Goal: Task Accomplishment & Management: Manage account settings

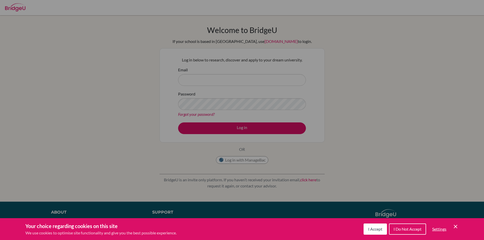
click at [215, 82] on div "Cookie Preferences" at bounding box center [242, 120] width 484 height 240
click at [457, 225] on icon "Cookie Control Close Icon" at bounding box center [455, 226] width 6 height 6
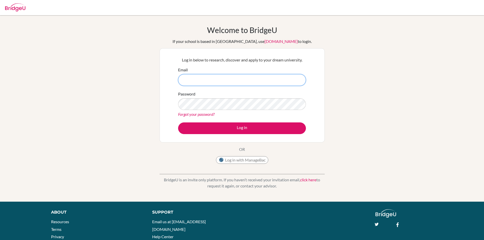
click at [289, 83] on input "Email" at bounding box center [242, 80] width 128 height 12
paste input "[EMAIL_ADDRESS][DOMAIN_NAME]"
type input "[EMAIL_ADDRESS][DOMAIN_NAME]"
click at [199, 115] on link "Forgot your password?" at bounding box center [196, 114] width 37 height 5
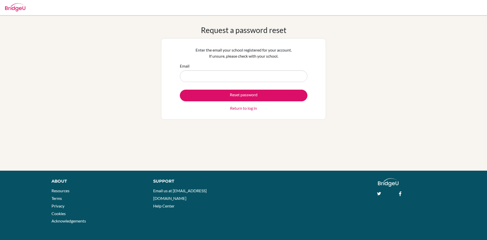
click at [263, 71] on input "Email" at bounding box center [244, 76] width 128 height 12
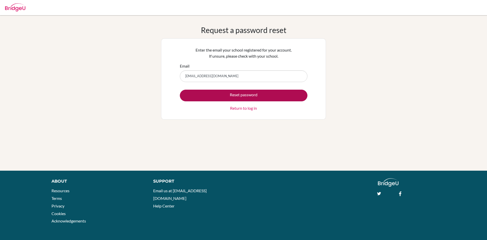
type input "[EMAIL_ADDRESS][DOMAIN_NAME]"
click at [259, 94] on button "Reset password" at bounding box center [244, 96] width 128 height 12
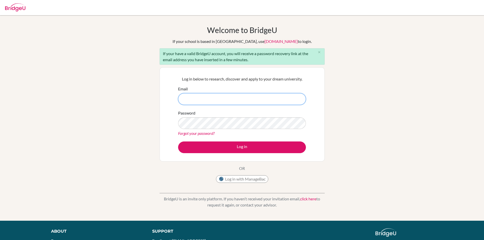
paste input "[EMAIL_ADDRESS][DOMAIN_NAME]"
type input "[EMAIL_ADDRESS][DOMAIN_NAME]"
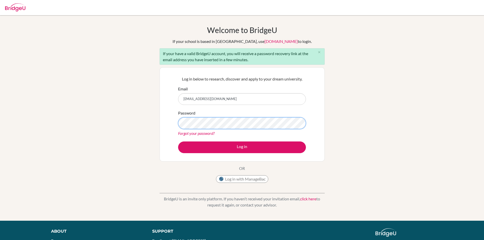
click at [178, 141] on button "Log in" at bounding box center [242, 147] width 128 height 12
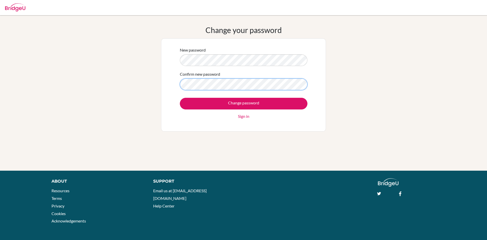
click at [180, 98] on input "Change password" at bounding box center [244, 104] width 128 height 12
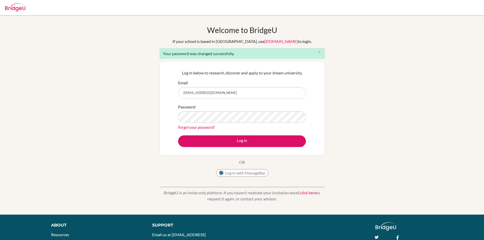
type input "[EMAIL_ADDRESS][DOMAIN_NAME]"
click at [178, 135] on button "Log in" at bounding box center [242, 141] width 128 height 12
